Goal: Communication & Community: Ask a question

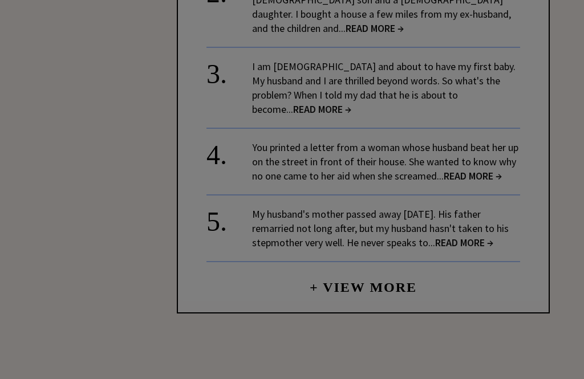
scroll to position [2057, 0]
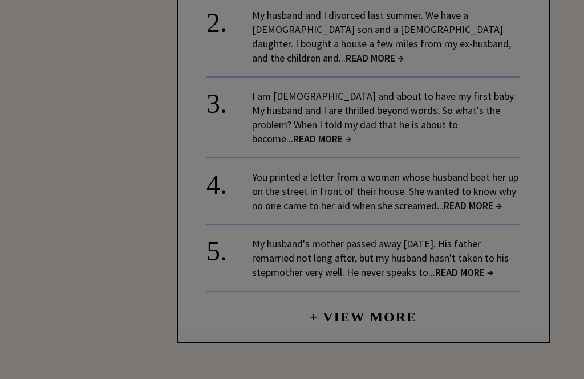
scroll to position [2028, 0]
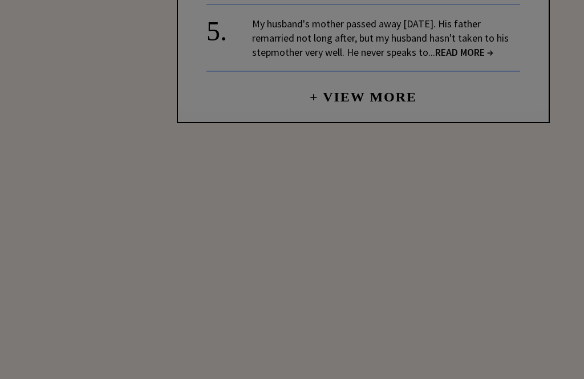
scroll to position [2246, 0]
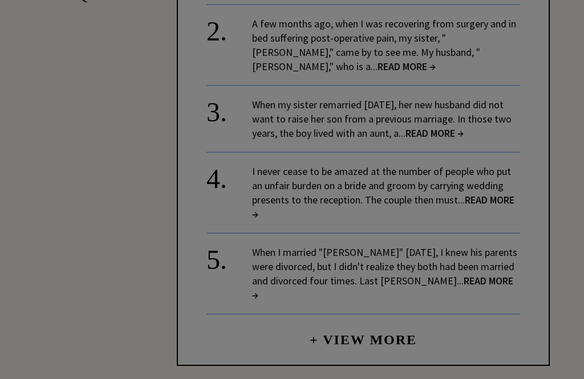
scroll to position [1497, 0]
